Goal: Task Accomplishment & Management: Manage account settings

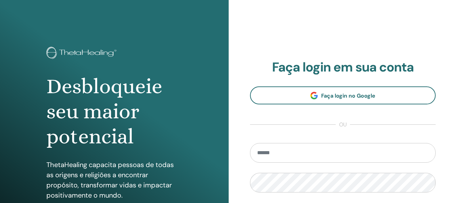
type input "**********"
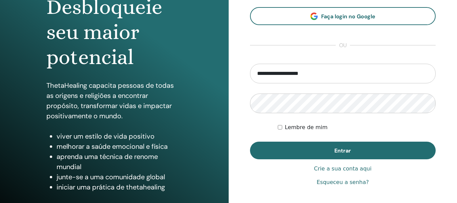
scroll to position [95, 0]
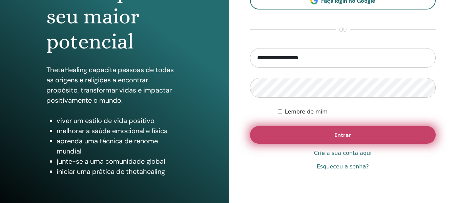
click at [389, 139] on button "Entrar" at bounding box center [343, 135] width 186 height 18
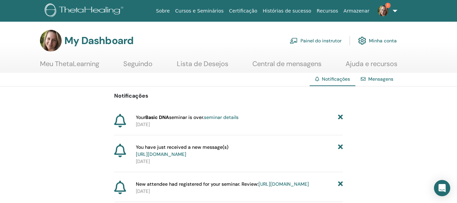
click at [327, 40] on link "Painel do instrutor" at bounding box center [316, 40] width 52 height 15
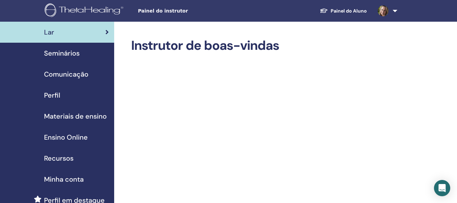
click at [74, 55] on span "Seminários" at bounding box center [62, 53] width 36 height 10
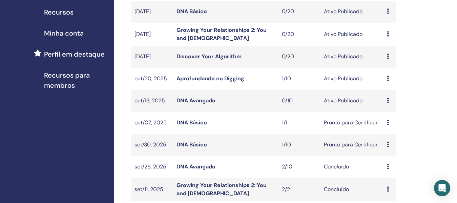
scroll to position [149, 0]
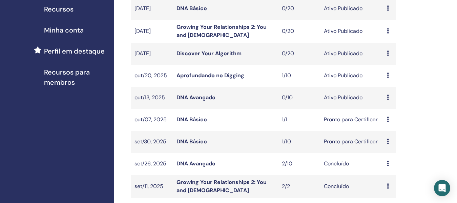
click at [192, 121] on link "DNA Básico" at bounding box center [192, 119] width 31 height 7
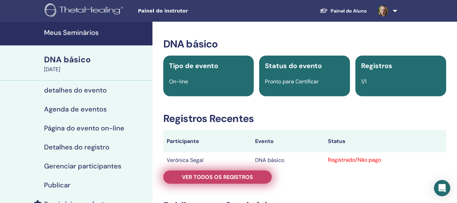
click at [209, 176] on font "Ver todos os registros" at bounding box center [217, 177] width 71 height 7
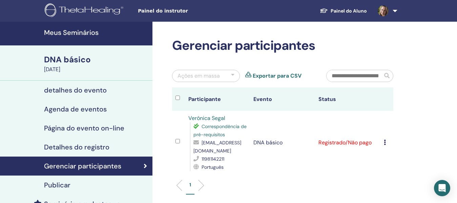
click at [72, 91] on font "detalhes do evento" at bounding box center [75, 90] width 63 height 9
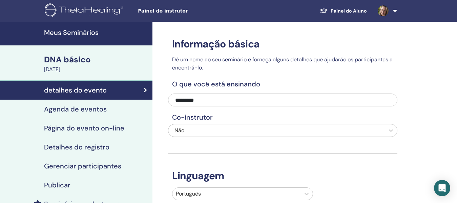
click at [77, 114] on link "Agenda de eventos" at bounding box center [76, 109] width 153 height 19
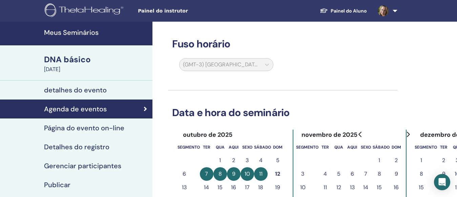
click at [86, 65] on div "DNA básico" at bounding box center [96, 60] width 104 height 12
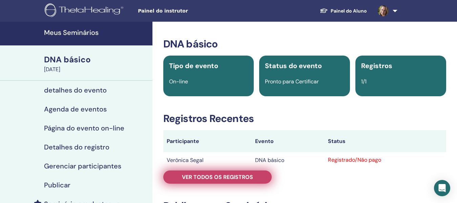
click at [236, 179] on font "Ver todos os registros" at bounding box center [217, 177] width 71 height 7
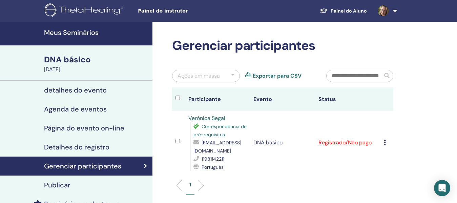
click at [385, 143] on icon at bounding box center [385, 142] width 2 height 5
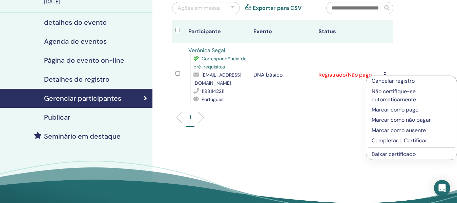
scroll to position [81, 0]
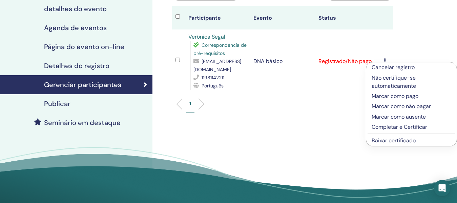
click at [420, 126] on font "Completar e Certificar" at bounding box center [400, 126] width 56 height 7
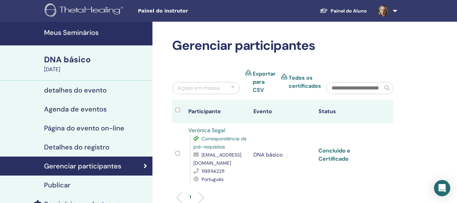
click at [334, 158] on font "Concluído e Certificado" at bounding box center [335, 154] width 32 height 15
click at [424, 55] on div "Gerenciar participantes Ações em massa Exportar para CSV Todos os certificados …" at bounding box center [305, 165] width 305 height 287
